Goal: Information Seeking & Learning: Find specific fact

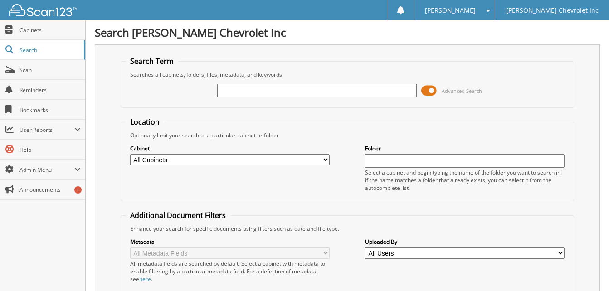
type input "o"
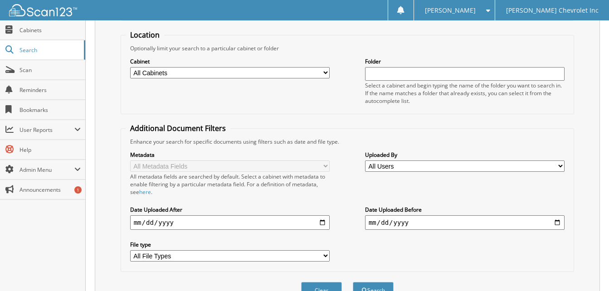
scroll to position [136, 0]
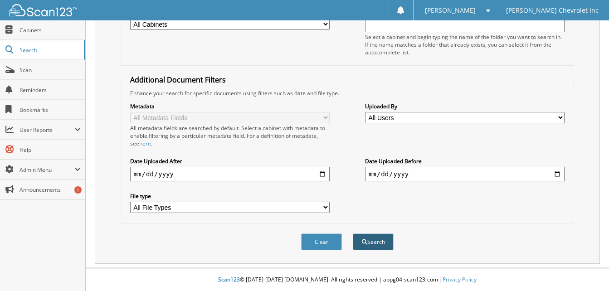
type input "oliver keiffer"
click at [381, 243] on button "Search" at bounding box center [373, 242] width 41 height 17
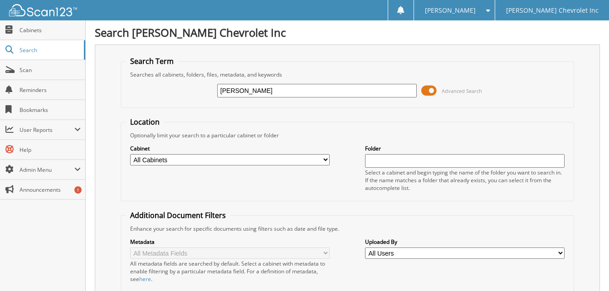
scroll to position [168, 0]
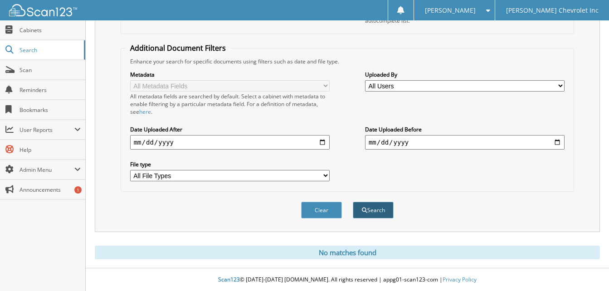
click at [374, 210] on button "Search" at bounding box center [373, 210] width 41 height 17
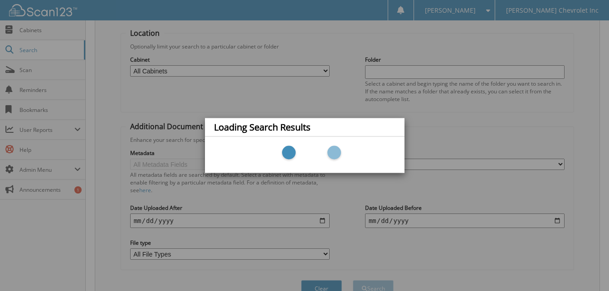
scroll to position [0, 0]
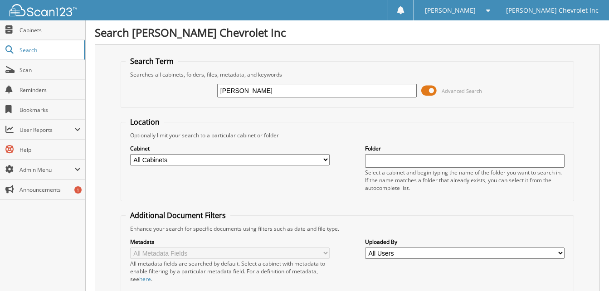
type input "oliver kieffer"
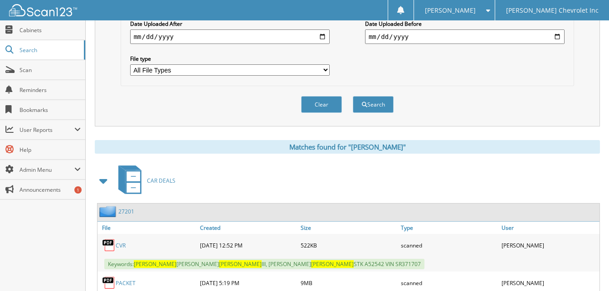
scroll to position [319, 0]
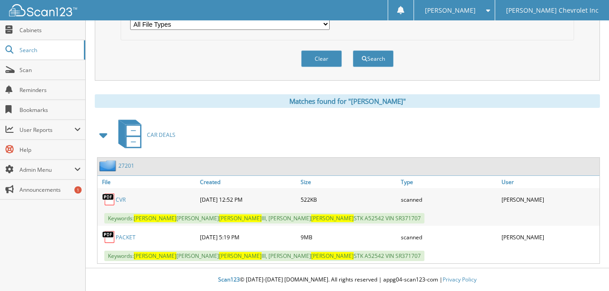
click at [123, 236] on link "PACKET" at bounding box center [126, 238] width 20 height 8
click at [118, 198] on link "CVR" at bounding box center [121, 200] width 10 height 8
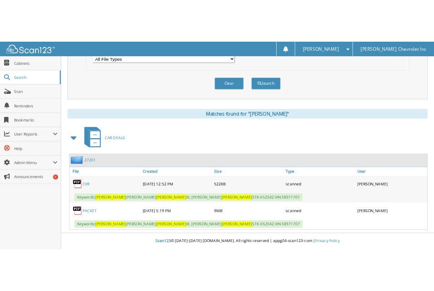
scroll to position [335, 0]
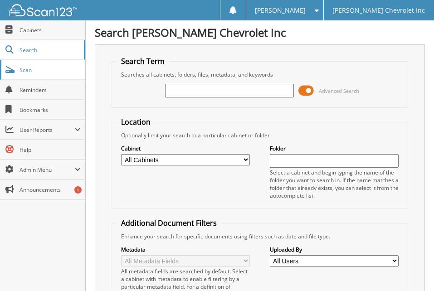
click at [27, 66] on span "Scan" at bounding box center [50, 70] width 61 height 8
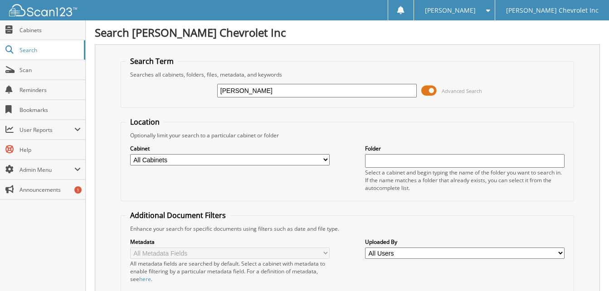
type input "[PERSON_NAME]"
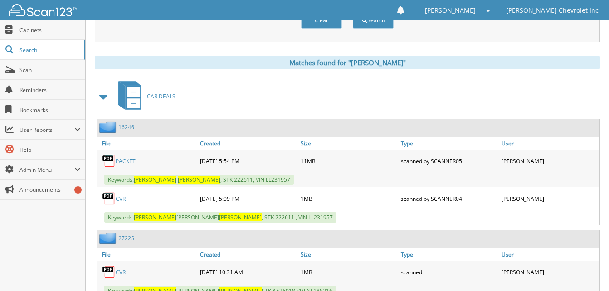
scroll to position [363, 0]
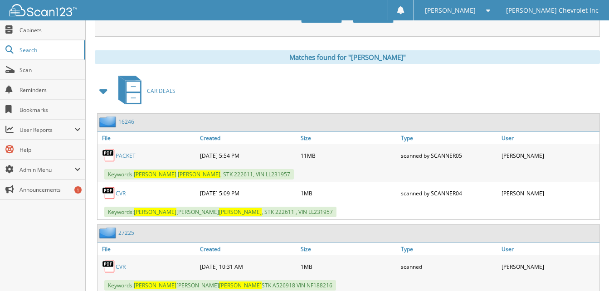
click at [123, 154] on link "PACKET" at bounding box center [126, 156] width 20 height 8
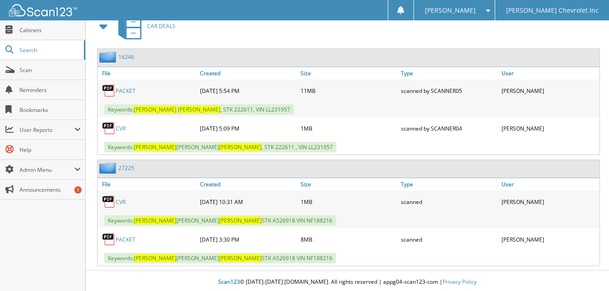
scroll to position [430, 0]
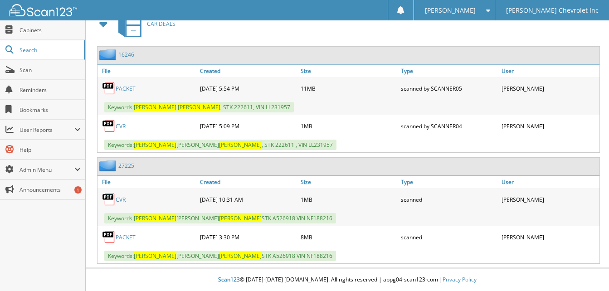
click at [127, 238] on link "PACKET" at bounding box center [126, 238] width 20 height 8
click at [129, 237] on link "PACKET" at bounding box center [126, 238] width 20 height 8
